Goal: Task Accomplishment & Management: Use online tool/utility

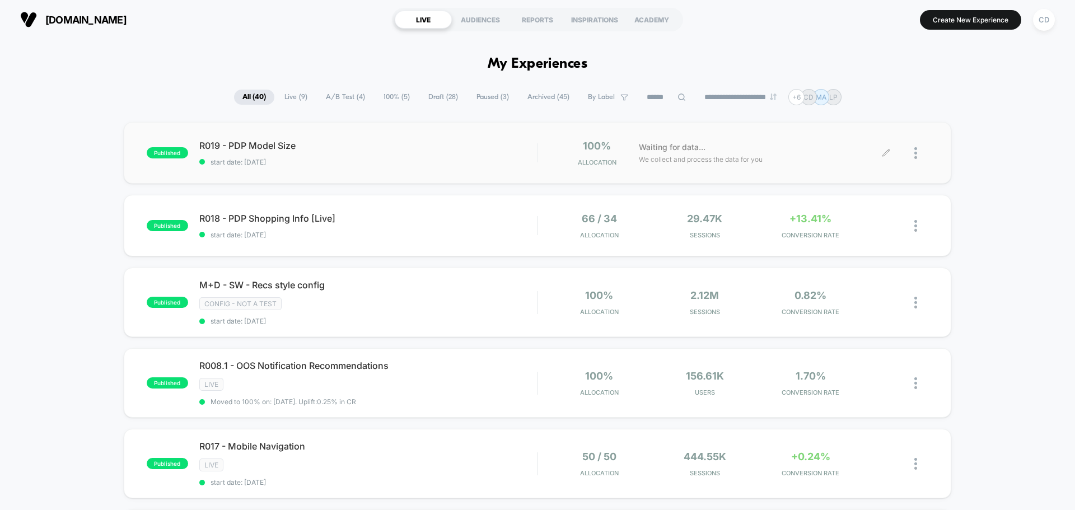
click at [885, 156] on icon at bounding box center [886, 153] width 8 height 8
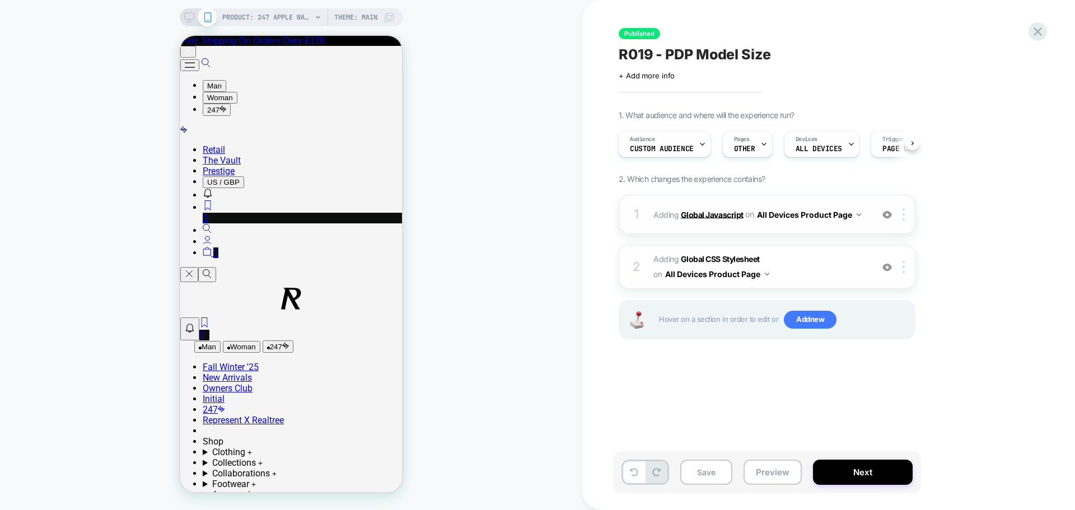
click at [717, 215] on b "Global Javascript" at bounding box center [712, 214] width 63 height 10
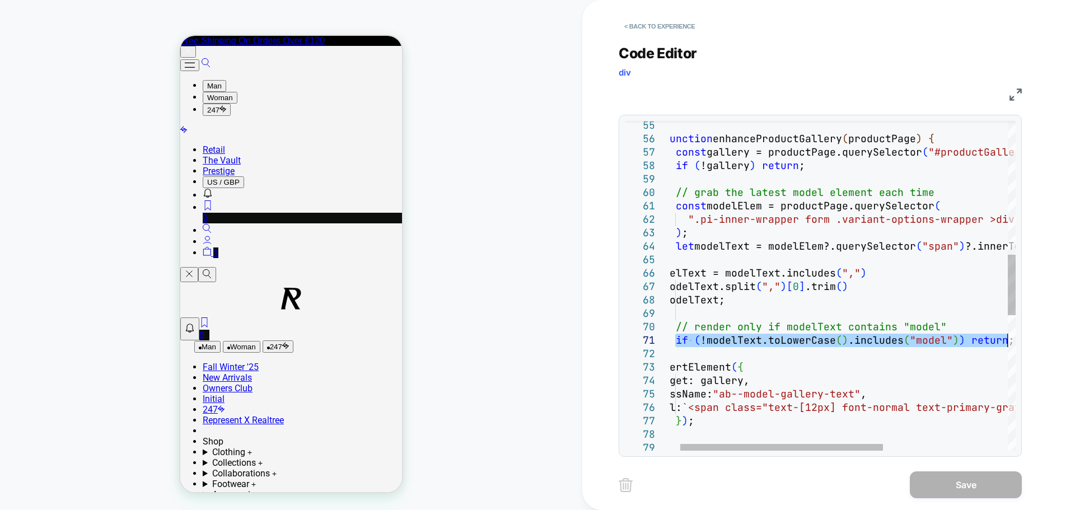
drag, startPoint x: 695, startPoint y: 342, endPoint x: 1025, endPoint y: 338, distance: 330.3
click at [1025, 338] on div "function enhanceProductGallery ( productPage ) { const gallery = productPage.qu…" at bounding box center [939, 290] width 576 height 1794
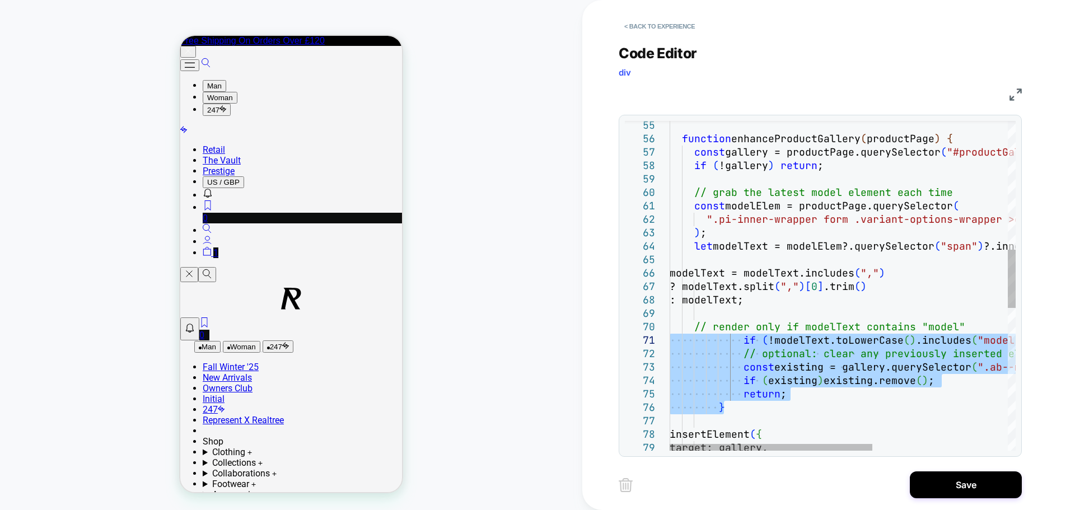
drag, startPoint x: 713, startPoint y: 407, endPoint x: 665, endPoint y: 336, distance: 85.5
click at [669, 336] on div "function enhanceProductGallery ( productPage ) { const gallery = productPage.qu…" at bounding box center [957, 323] width 576 height 1861
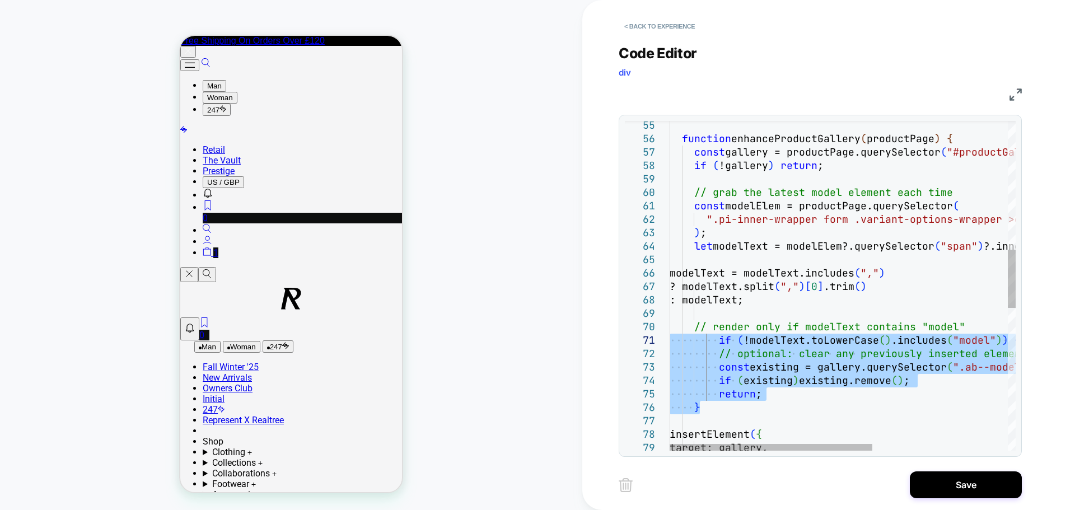
click at [719, 340] on div "function enhanceProductGallery ( productPage ) { const gallery = productPage.qu…" at bounding box center [957, 323] width 576 height 1861
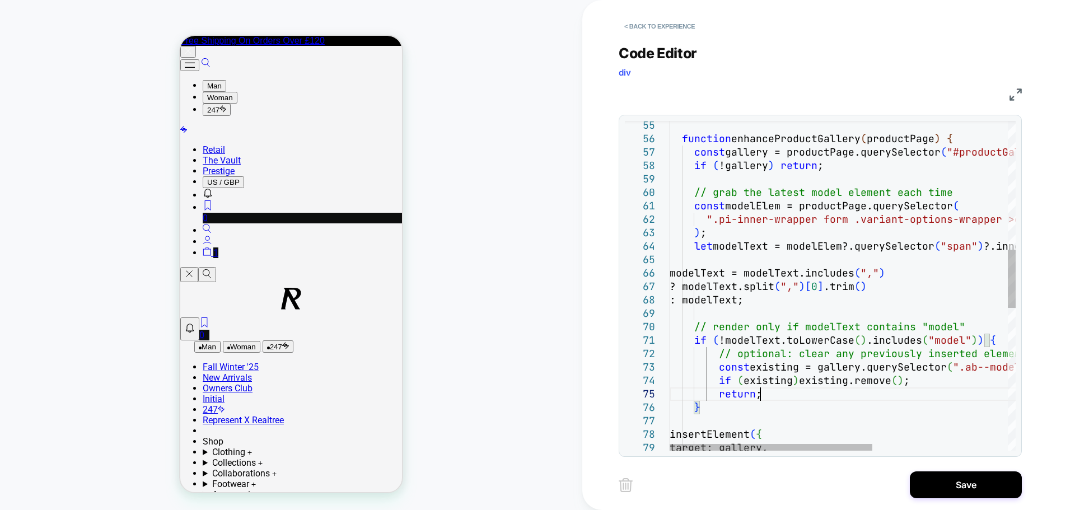
click at [791, 396] on div "function enhanceProductGallery ( productPage ) { const gallery = productPage.qu…" at bounding box center [957, 323] width 576 height 1861
click at [804, 388] on div "function enhanceProductGallery ( productPage ) { const gallery = productPage.qu…" at bounding box center [957, 323] width 576 height 1861
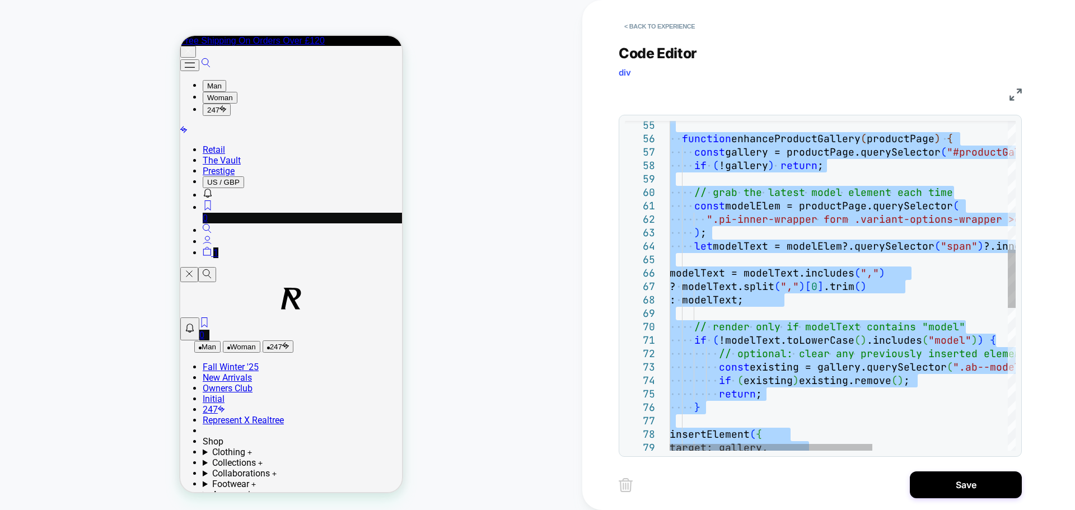
type textarea "**********"
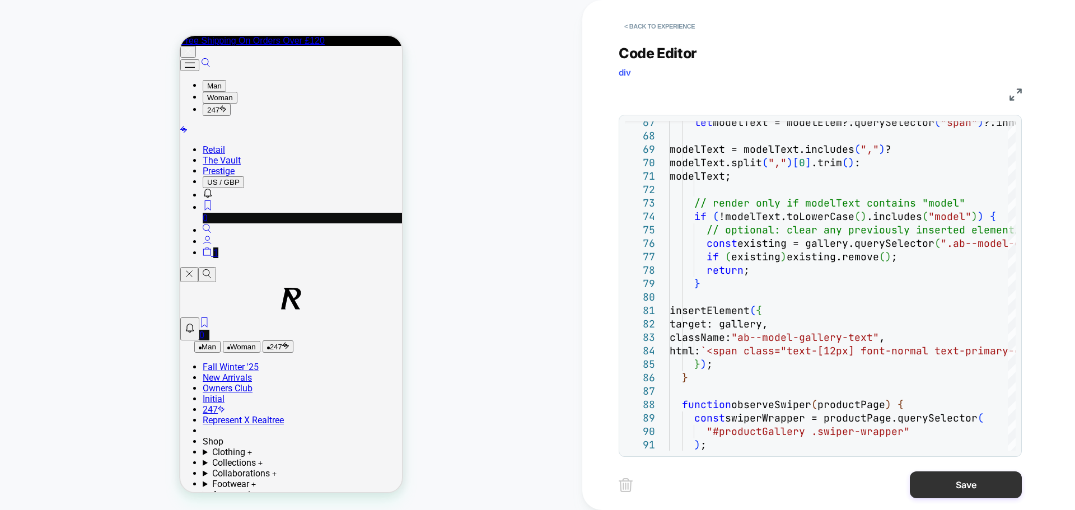
click at [948, 485] on button "Save" at bounding box center [966, 484] width 112 height 27
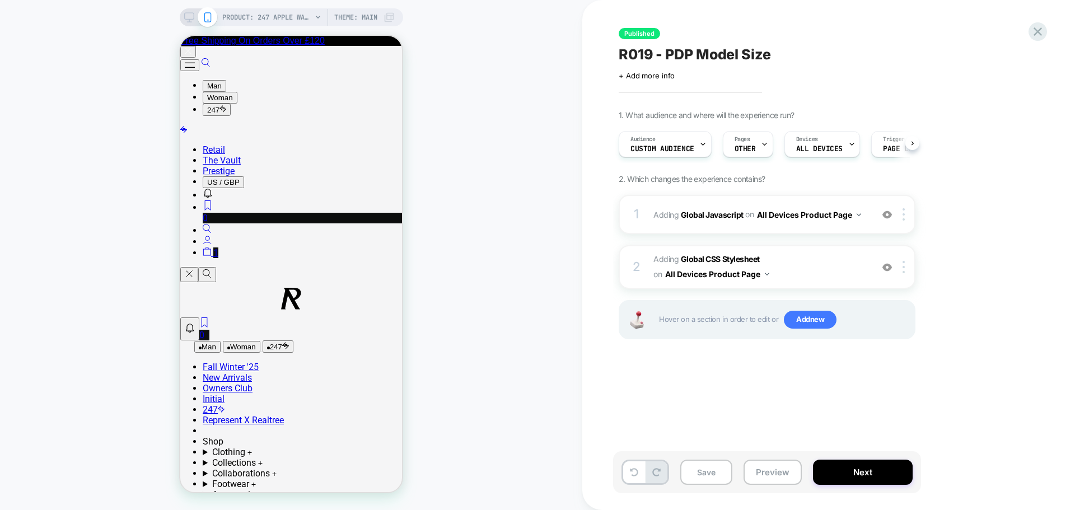
scroll to position [0, 1]
click at [859, 470] on button "Next" at bounding box center [863, 472] width 100 height 25
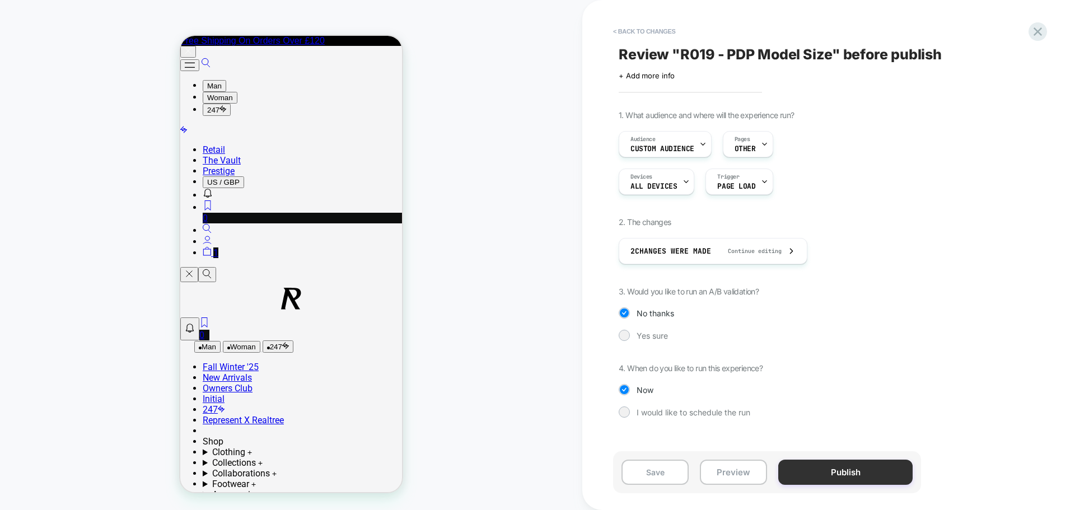
click at [836, 474] on button "Publish" at bounding box center [845, 472] width 134 height 25
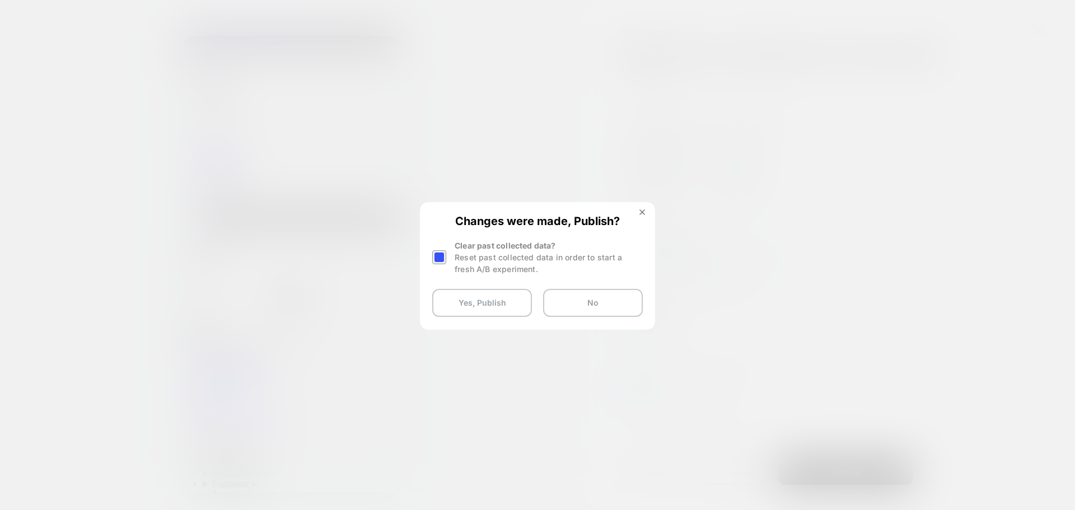
click at [440, 264] on div at bounding box center [440, 257] width 17 height 35
click at [444, 261] on div at bounding box center [439, 257] width 14 height 14
click at [466, 296] on button "Yes, Publish" at bounding box center [482, 303] width 100 height 28
